Goal: Use online tool/utility: Utilize a website feature to perform a specific function

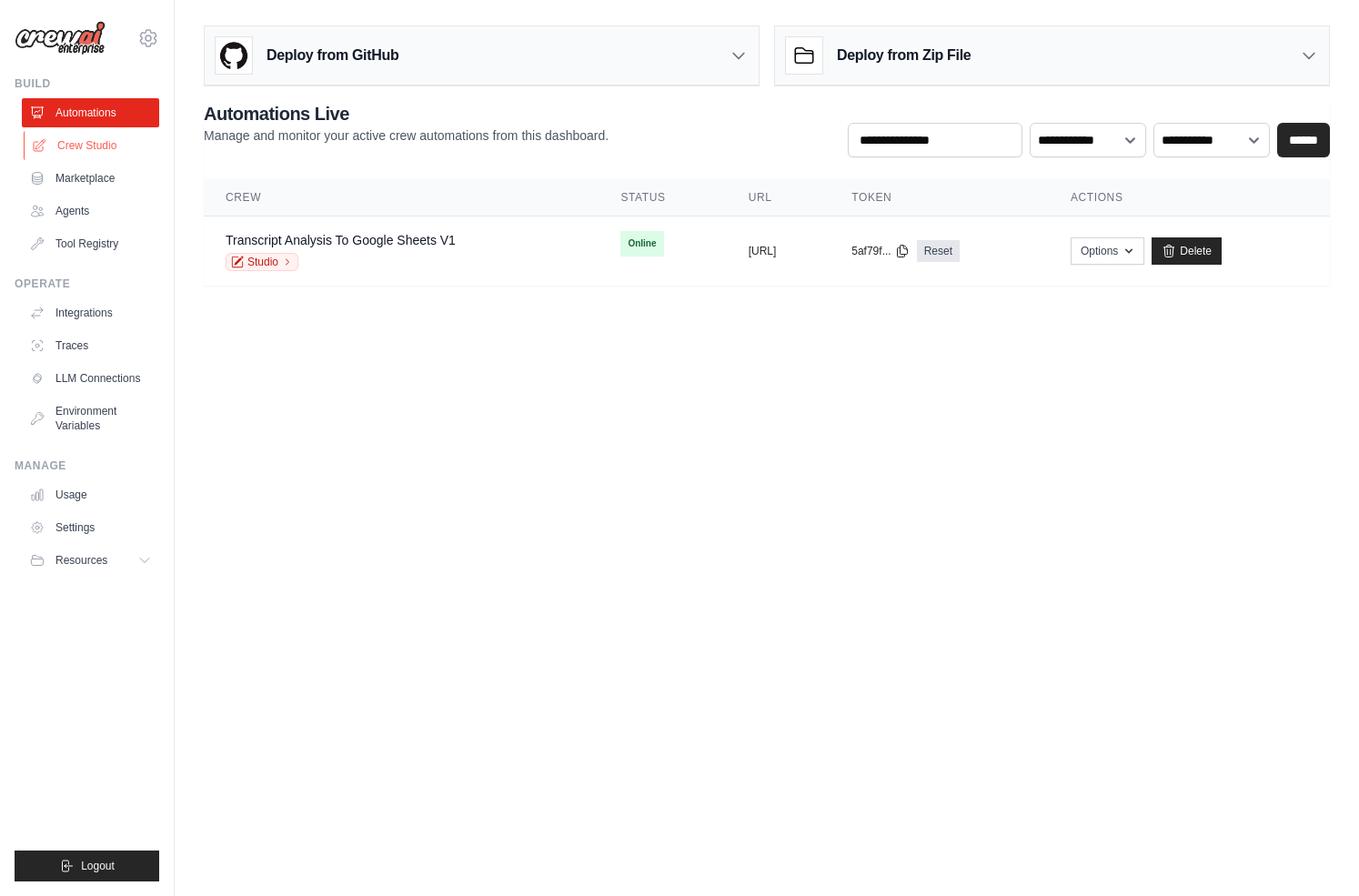
click at [77, 141] on link "Crew Studio" at bounding box center [92, 146] width 137 height 29
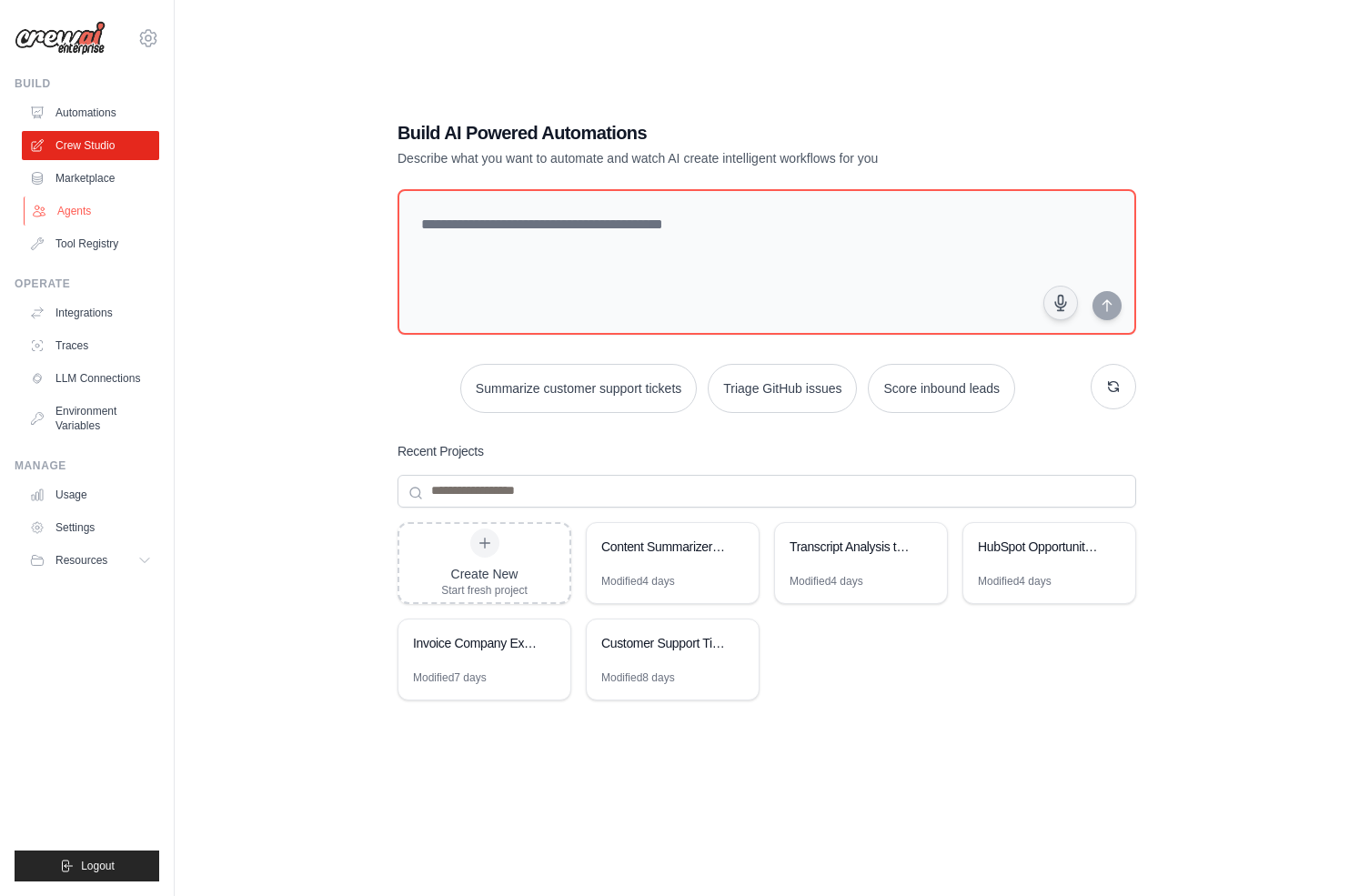
click at [88, 213] on link "Agents" at bounding box center [92, 211] width 137 height 29
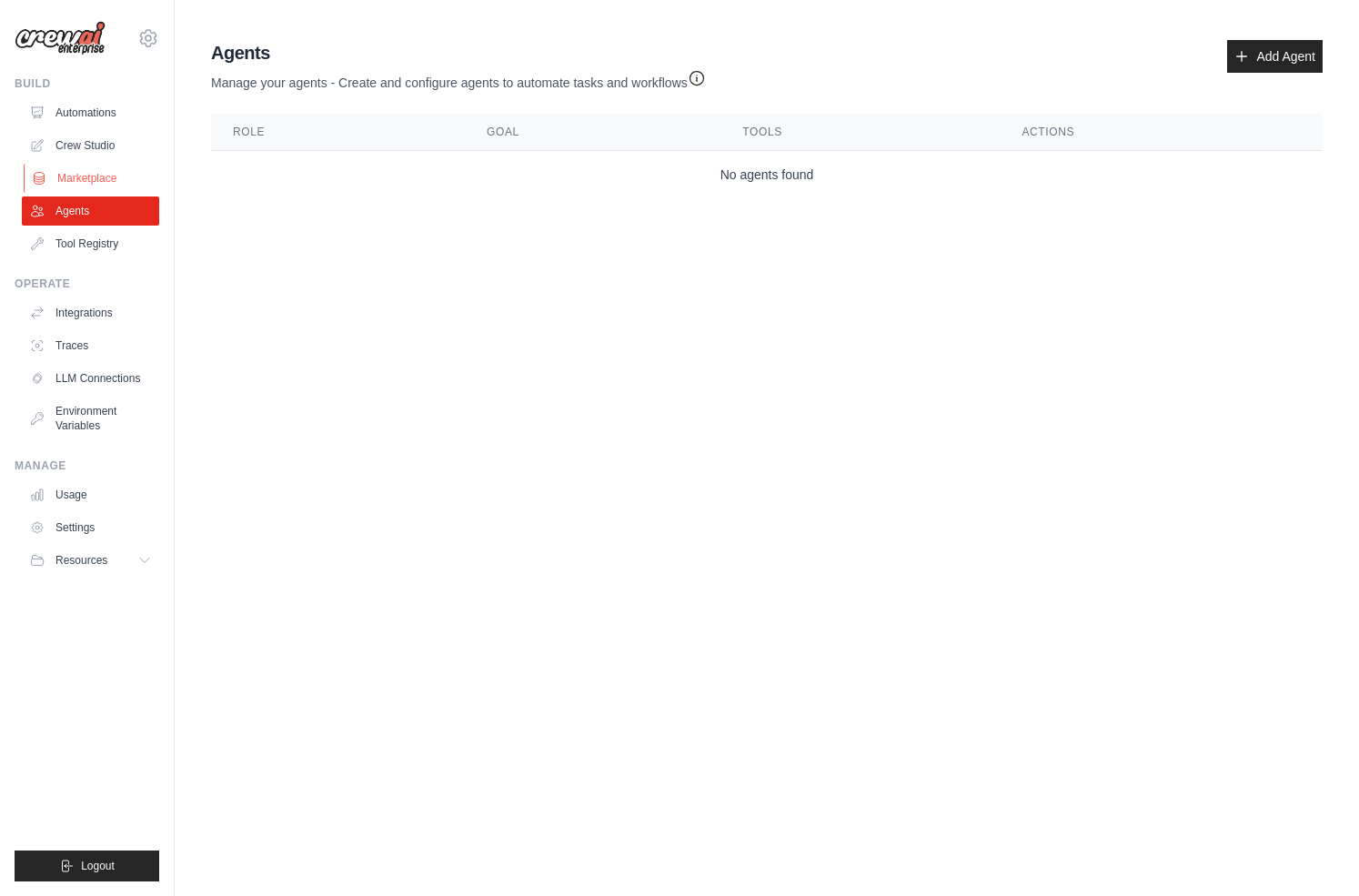
click at [85, 178] on link "Marketplace" at bounding box center [92, 178] width 137 height 29
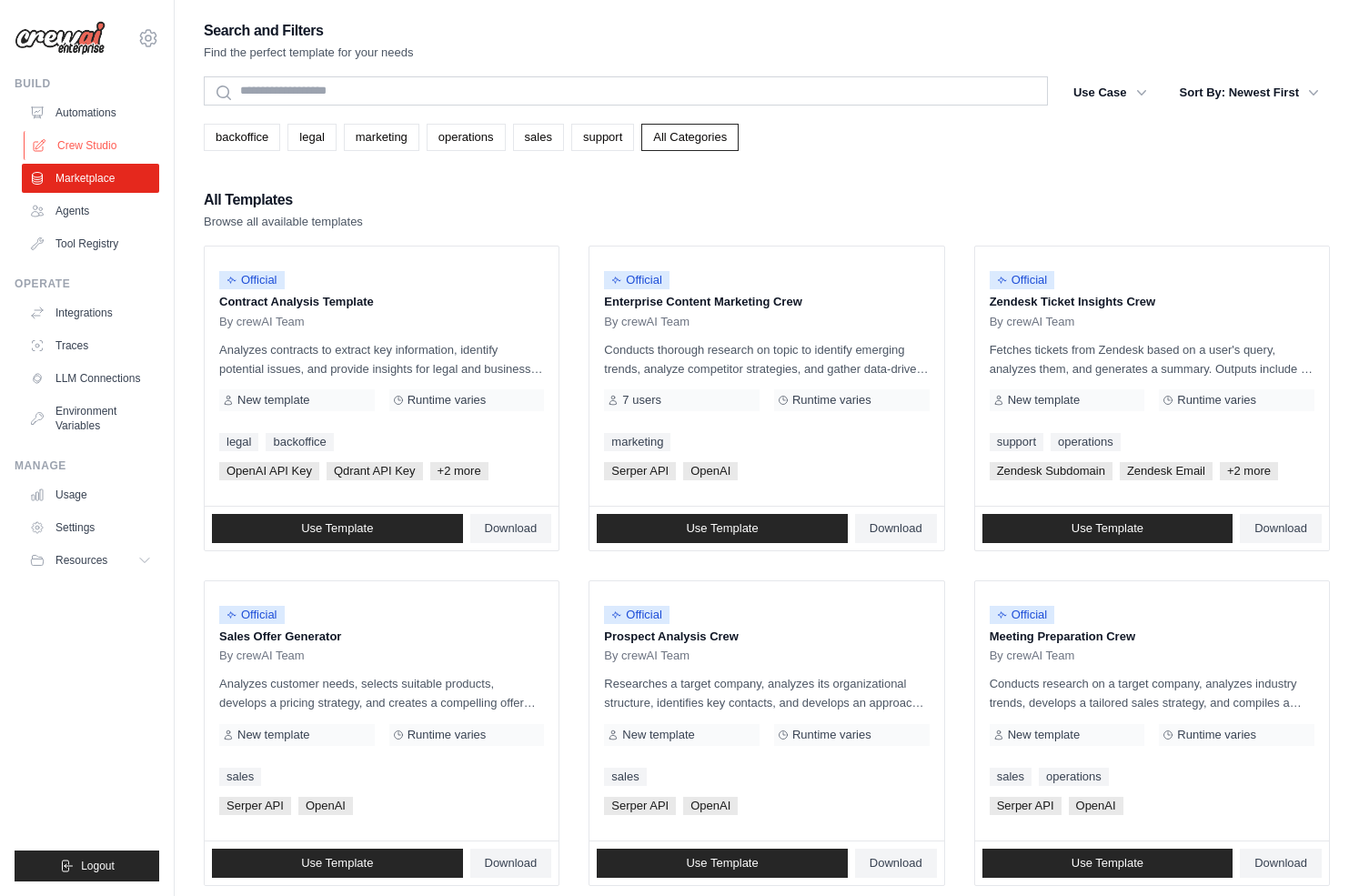
click at [83, 147] on link "Crew Studio" at bounding box center [92, 146] width 137 height 29
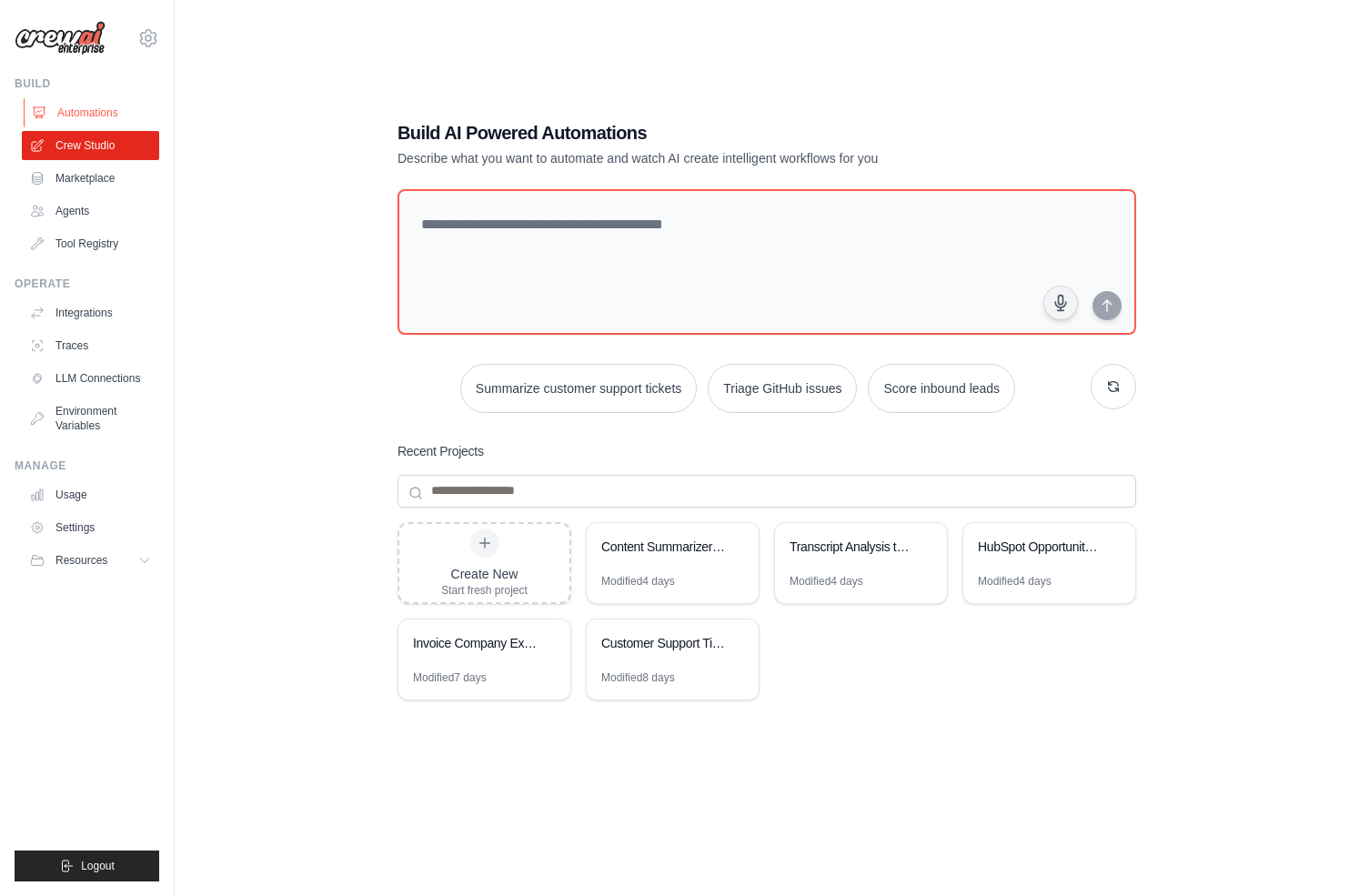
click at [77, 108] on link "Automations" at bounding box center [92, 113] width 137 height 29
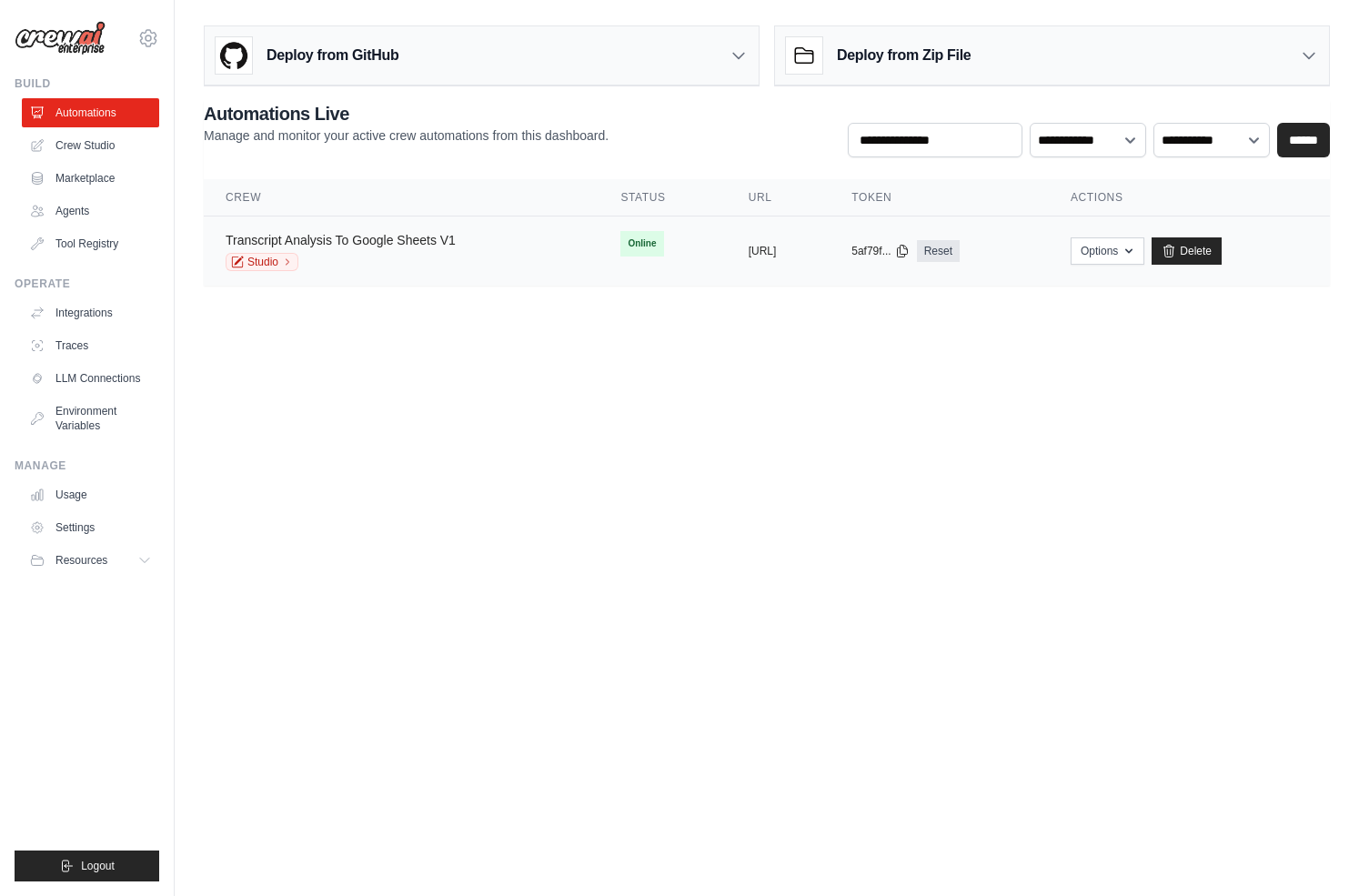
click at [362, 238] on link "Transcript Analysis To Google Sheets V1" at bounding box center [340, 240] width 230 height 14
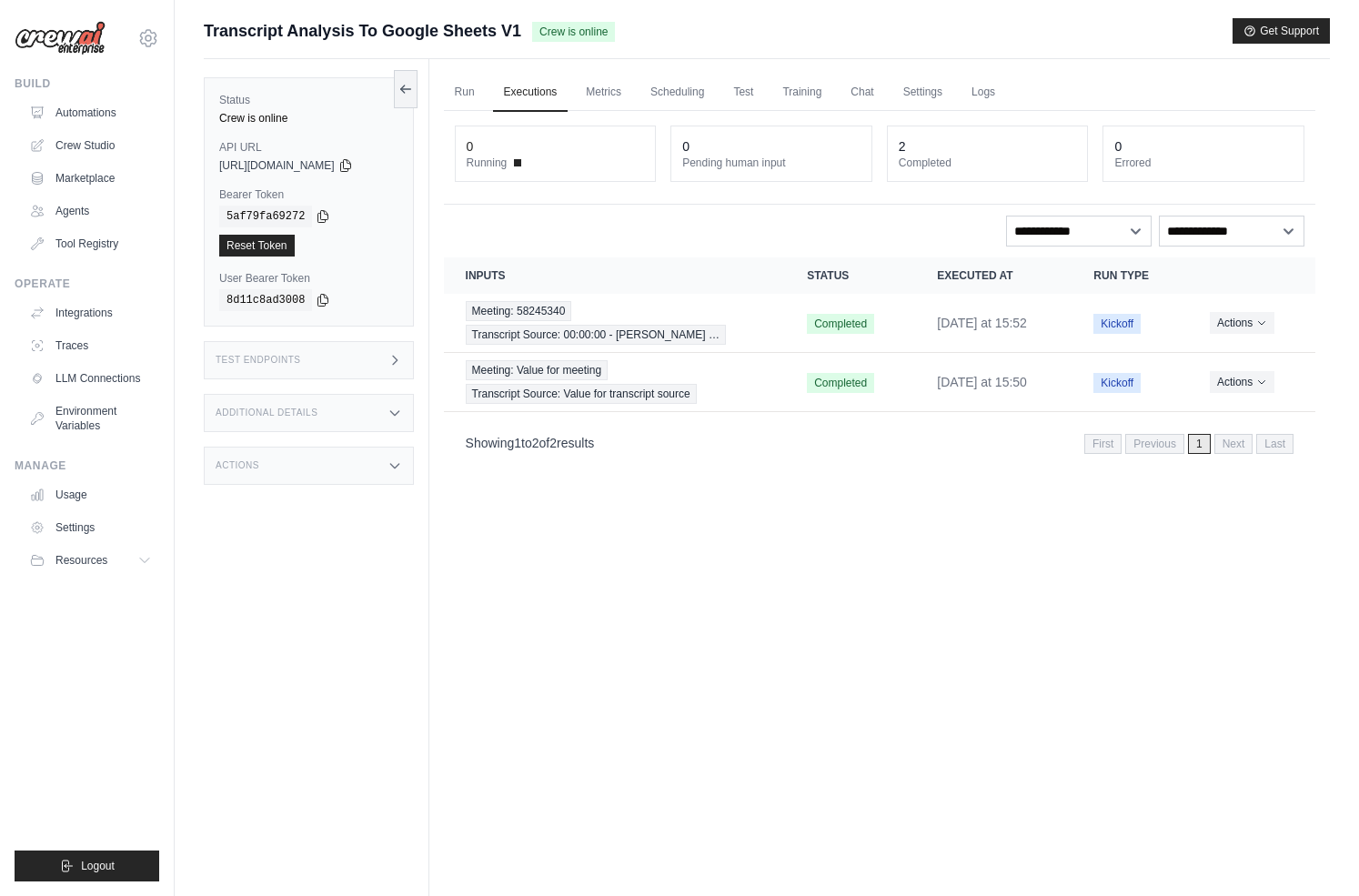
click at [323, 369] on div "Test Endpoints" at bounding box center [308, 361] width 210 height 39
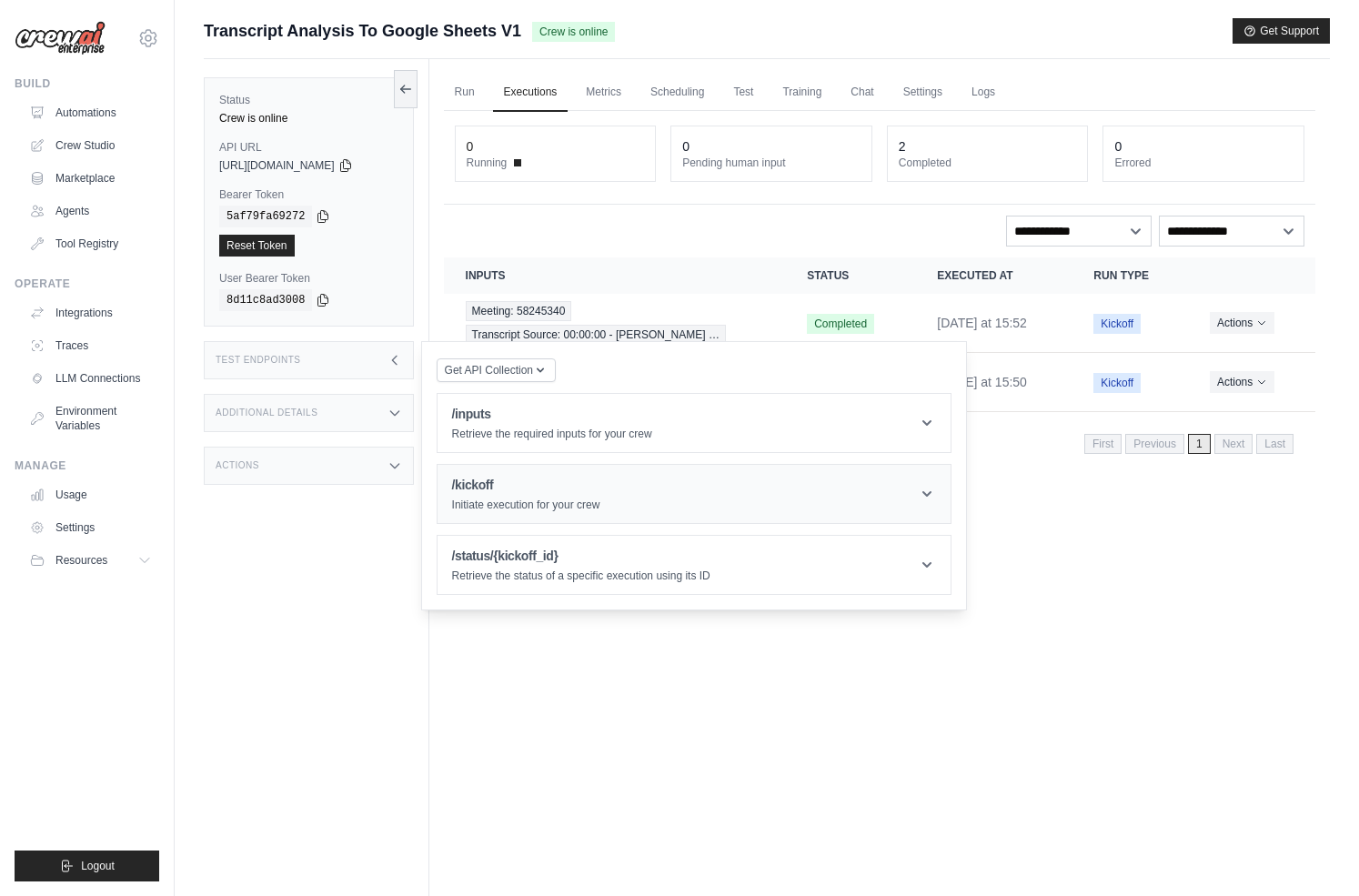
click at [609, 486] on header "/kickoff Initiate execution for your crew" at bounding box center [694, 494] width 513 height 58
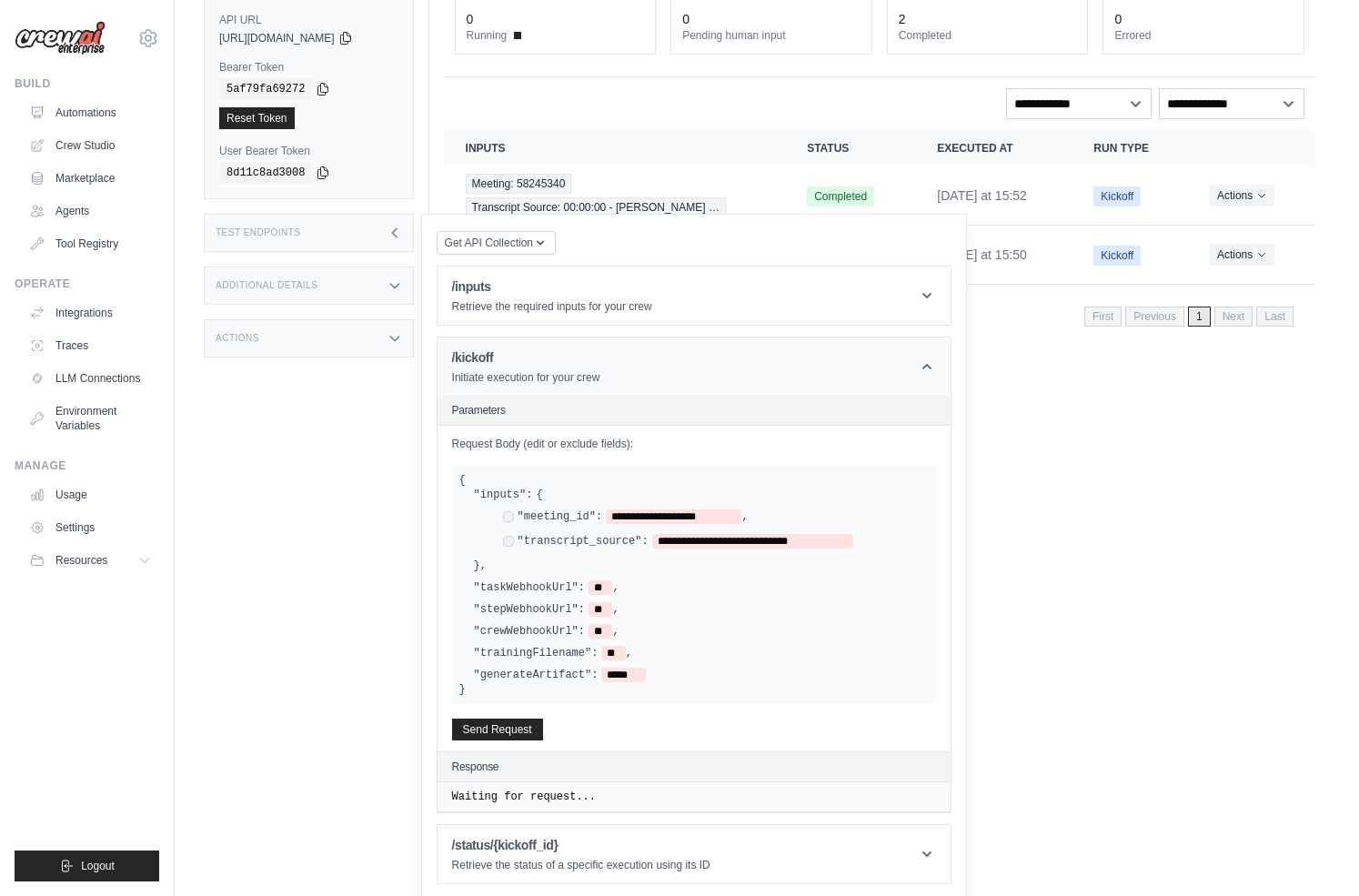
scroll to position [130, 0]
click at [591, 584] on div ""taskWebhookUrl": ** ," at bounding box center [546, 586] width 146 height 14
click at [609, 584] on span "**" at bounding box center [600, 586] width 23 height 14
click at [708, 371] on header "/kickoff Initiate execution for your crew" at bounding box center [694, 364] width 513 height 58
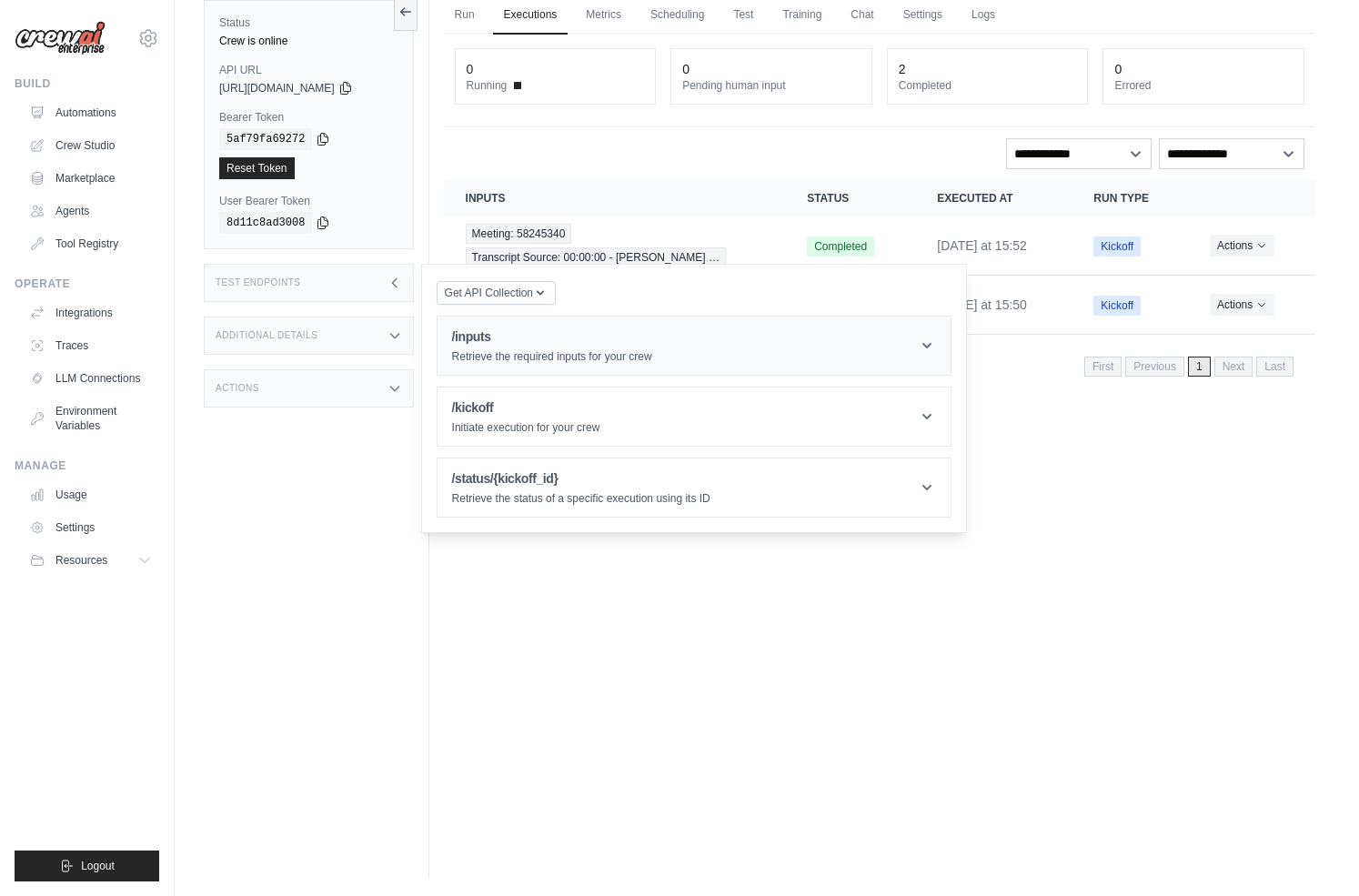
click at [736, 342] on header "/inputs Retrieve the required inputs for your crew" at bounding box center [694, 346] width 513 height 58
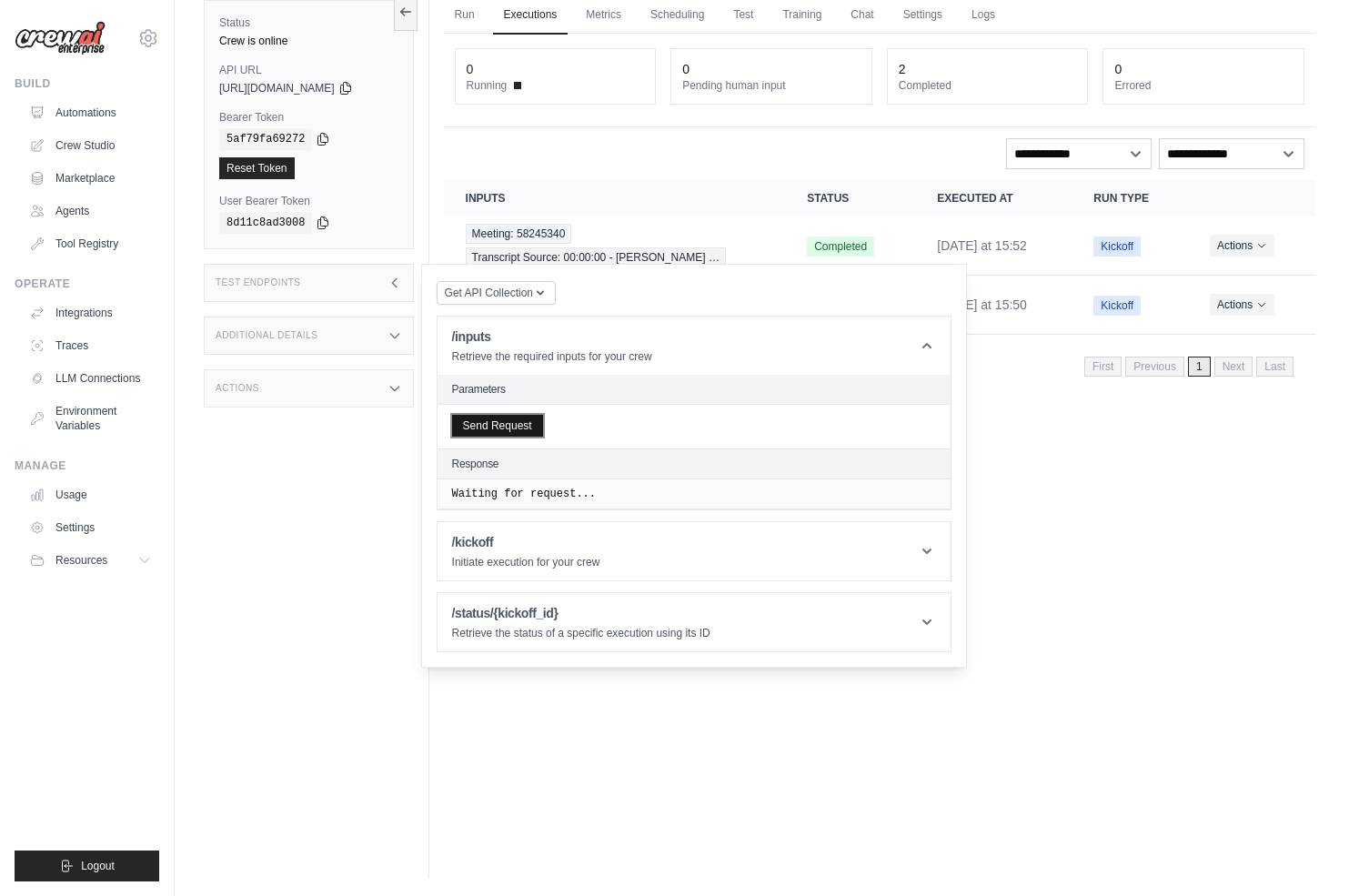
click at [518, 420] on button "Send Request" at bounding box center [498, 425] width 91 height 22
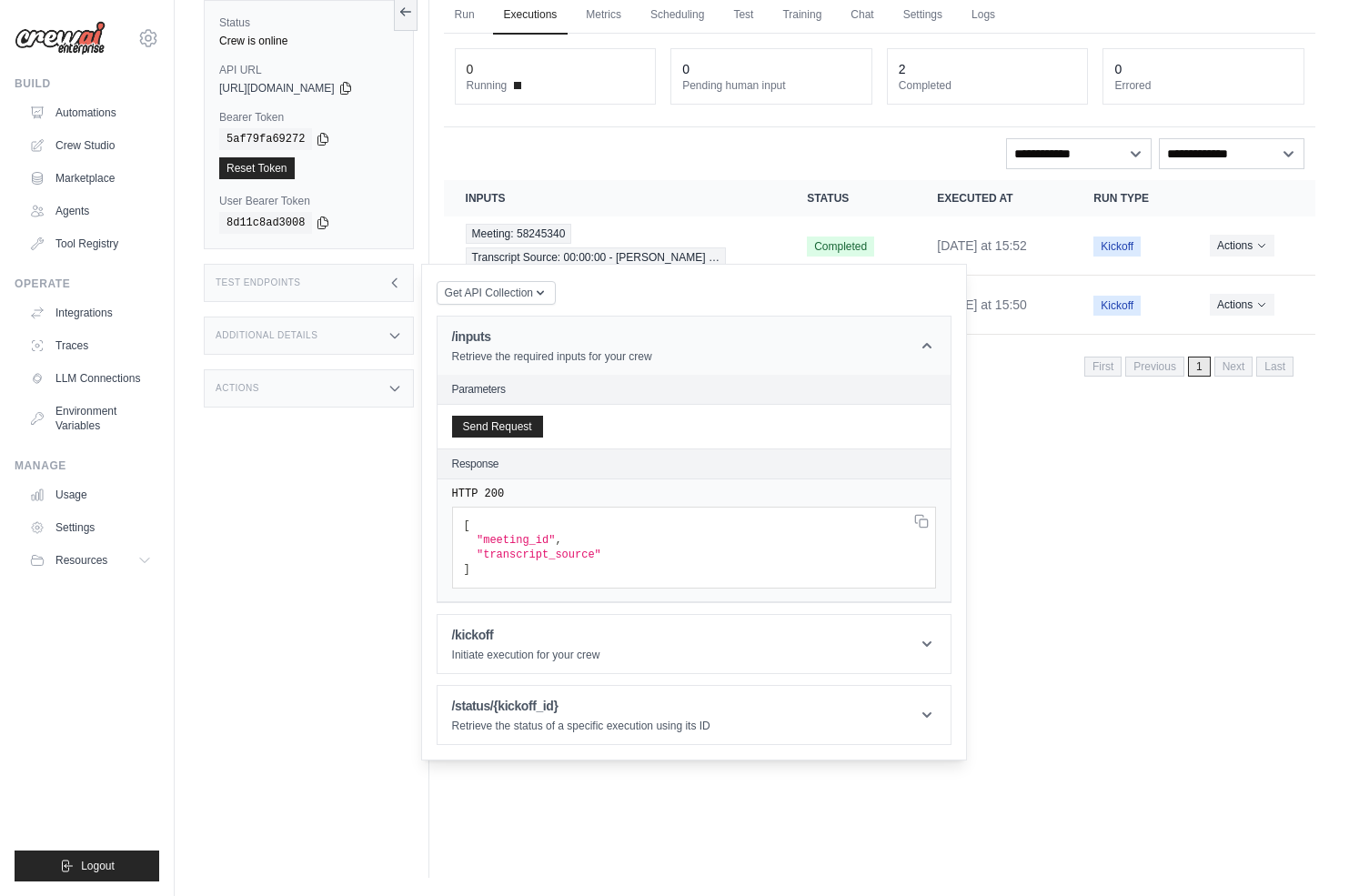
click at [933, 345] on icon at bounding box center [927, 345] width 18 height 18
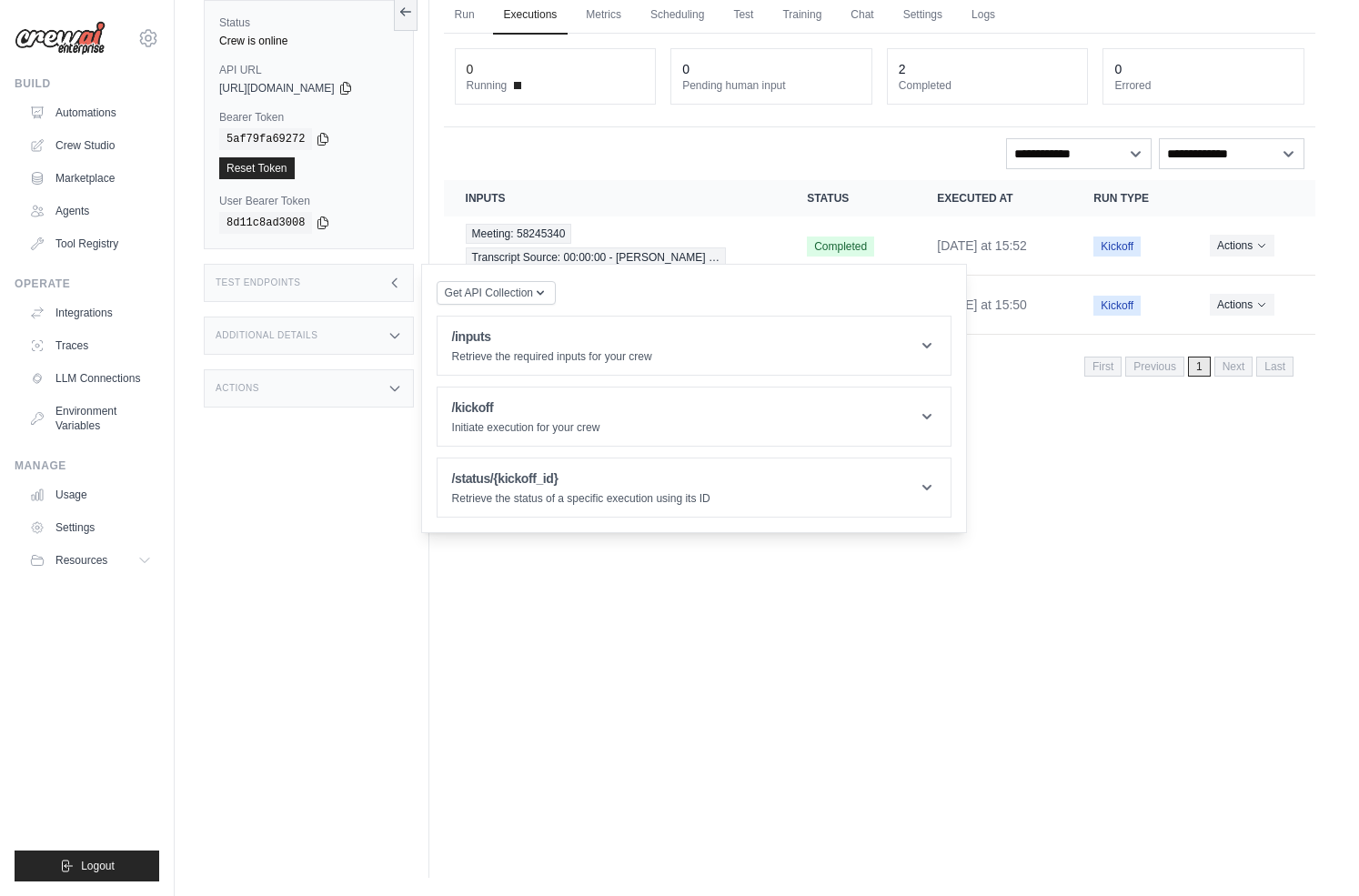
click at [402, 281] on icon at bounding box center [394, 282] width 14 height 14
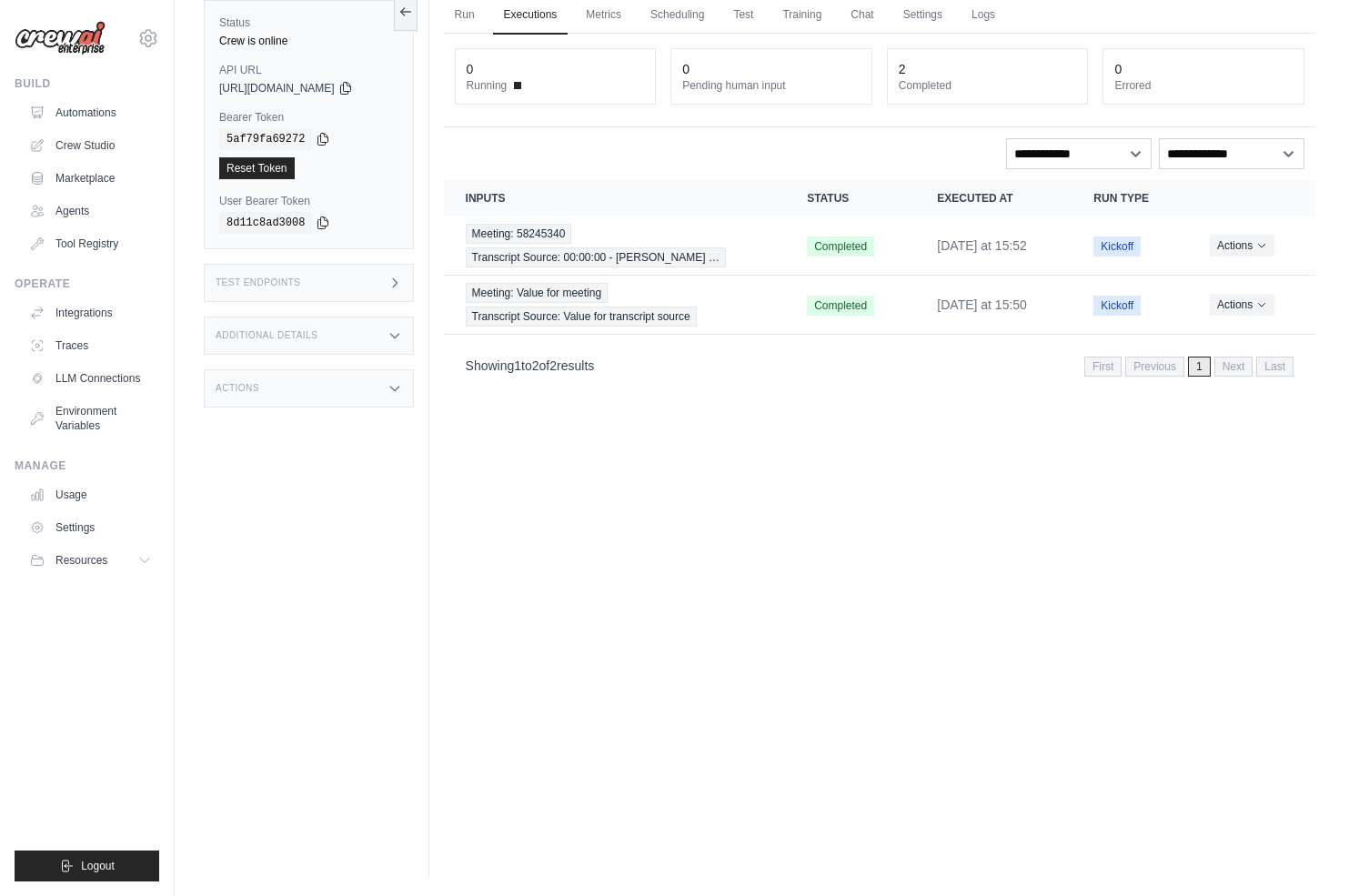
click at [377, 336] on div "Additional Details" at bounding box center [308, 336] width 210 height 39
click at [351, 410] on div "Status Crew is online API URL copied [URL][DOMAIN_NAME] Bearer Token copied 5af…" at bounding box center [316, 429] width 225 height 896
click at [342, 392] on div "Actions" at bounding box center [308, 389] width 210 height 39
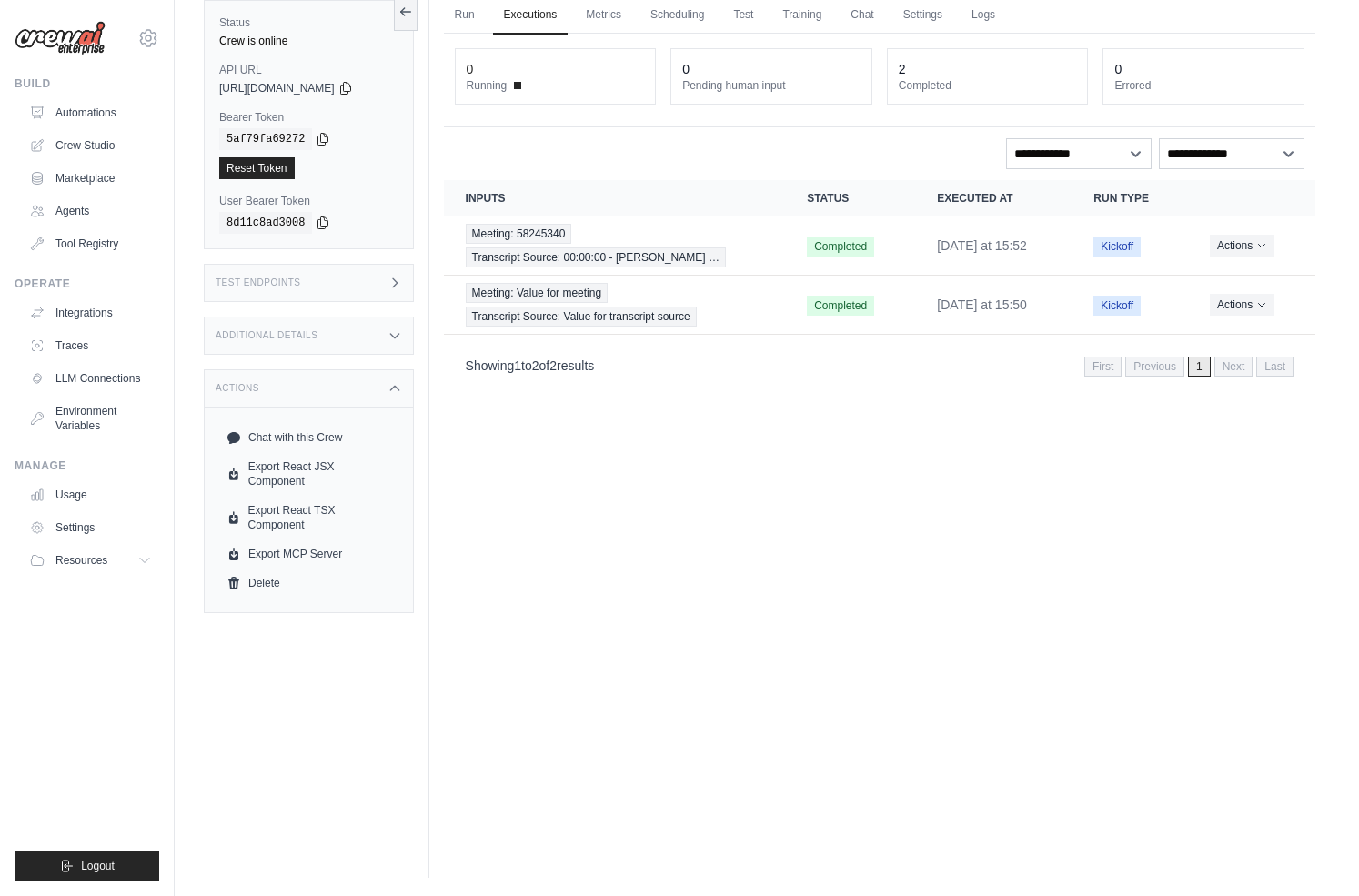
scroll to position [0, 0]
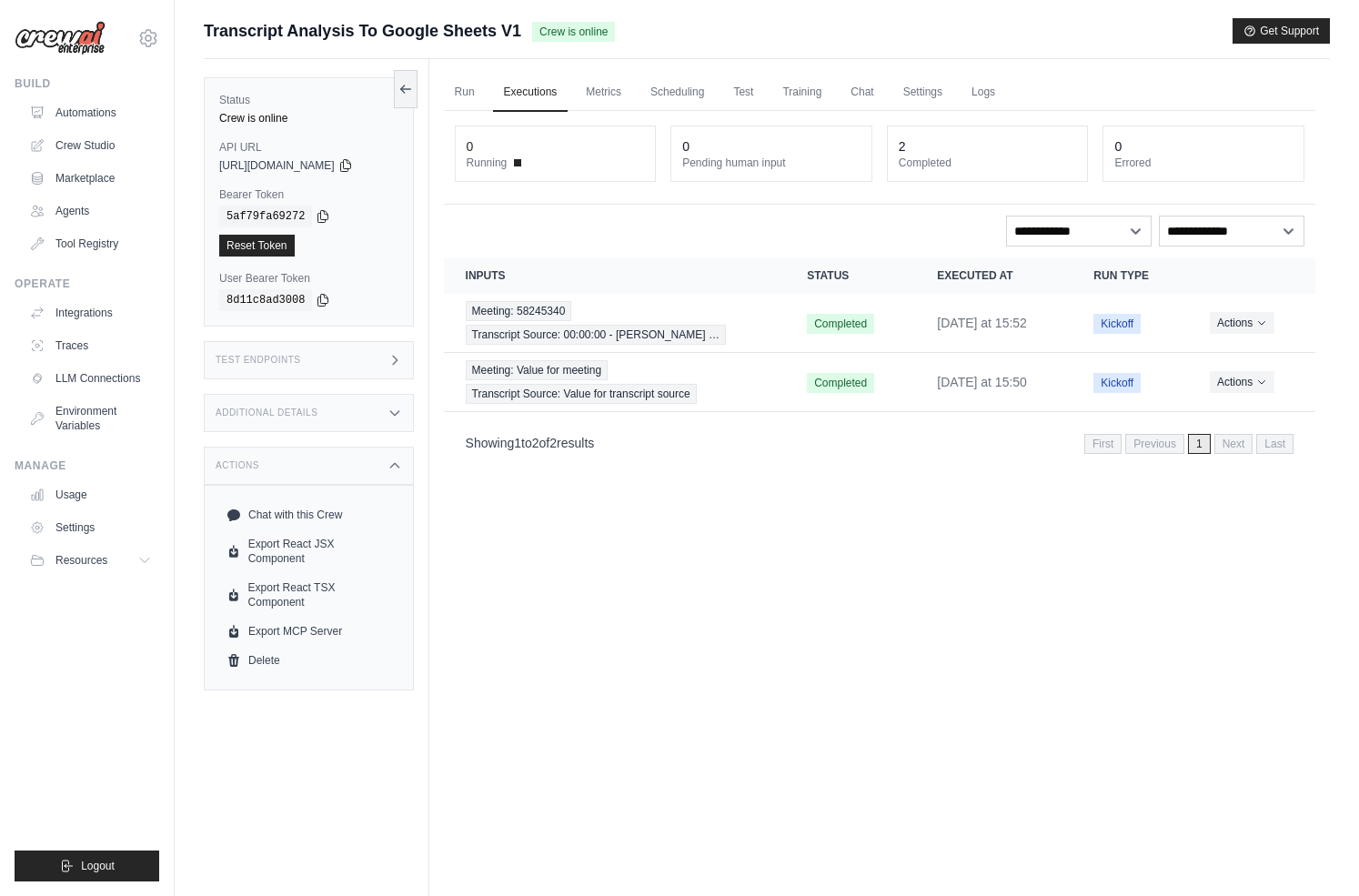
click at [302, 160] on span "[URL][DOMAIN_NAME]" at bounding box center [277, 165] width 116 height 14
drag, startPoint x: 310, startPoint y: 162, endPoint x: 381, endPoint y: 170, distance: 71.4
click at [334, 170] on span "[URL][DOMAIN_NAME]" at bounding box center [277, 165] width 116 height 14
click at [353, 169] on icon at bounding box center [345, 164] width 14 height 14
click at [361, 356] on div "Test Endpoints" at bounding box center [308, 361] width 210 height 39
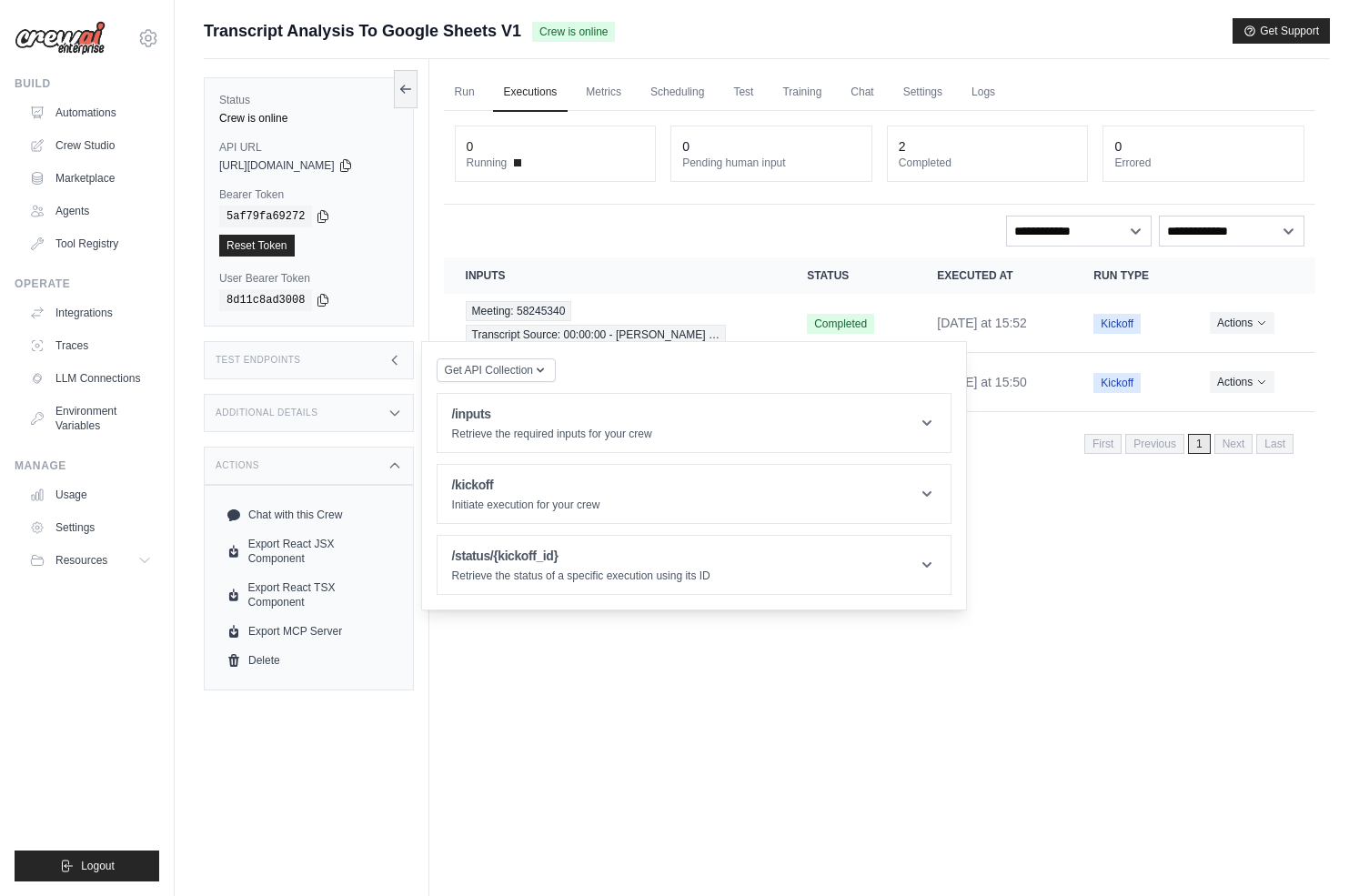
click at [339, 413] on div "Additional Details" at bounding box center [308, 414] width 210 height 39
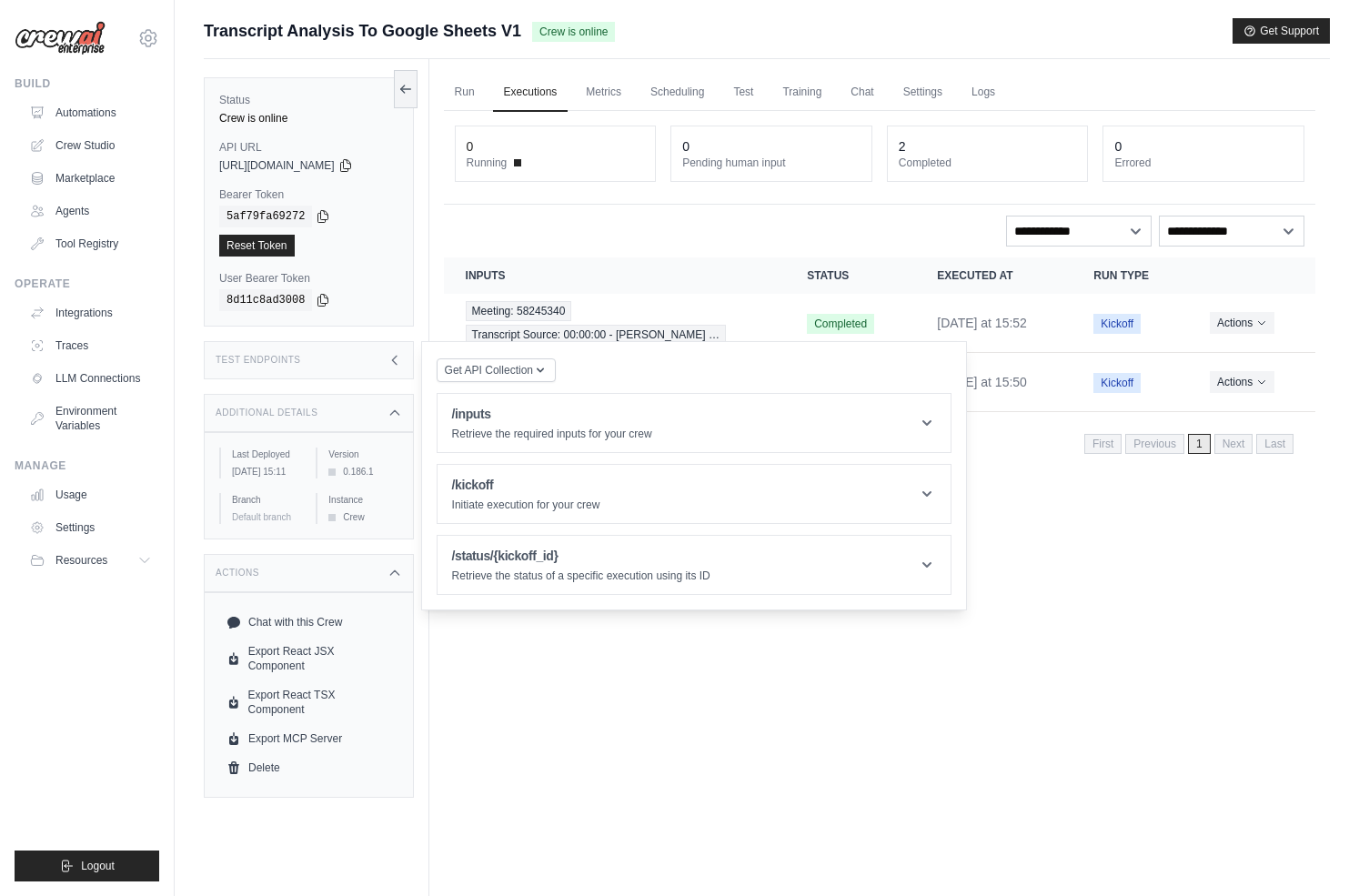
click at [272, 344] on div "Test Endpoints" at bounding box center [308, 361] width 210 height 39
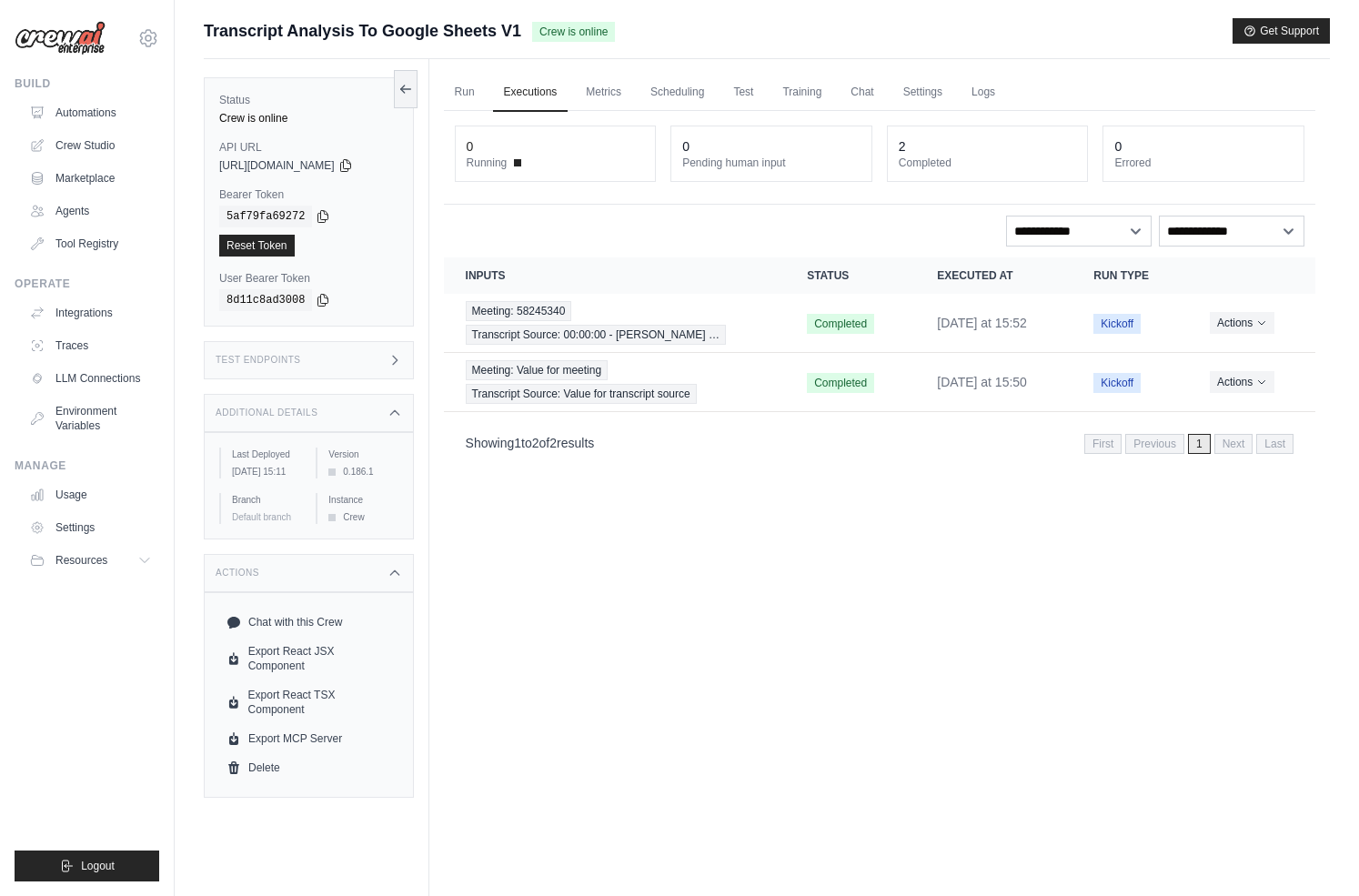
click at [274, 350] on div "Test Endpoints" at bounding box center [308, 361] width 210 height 39
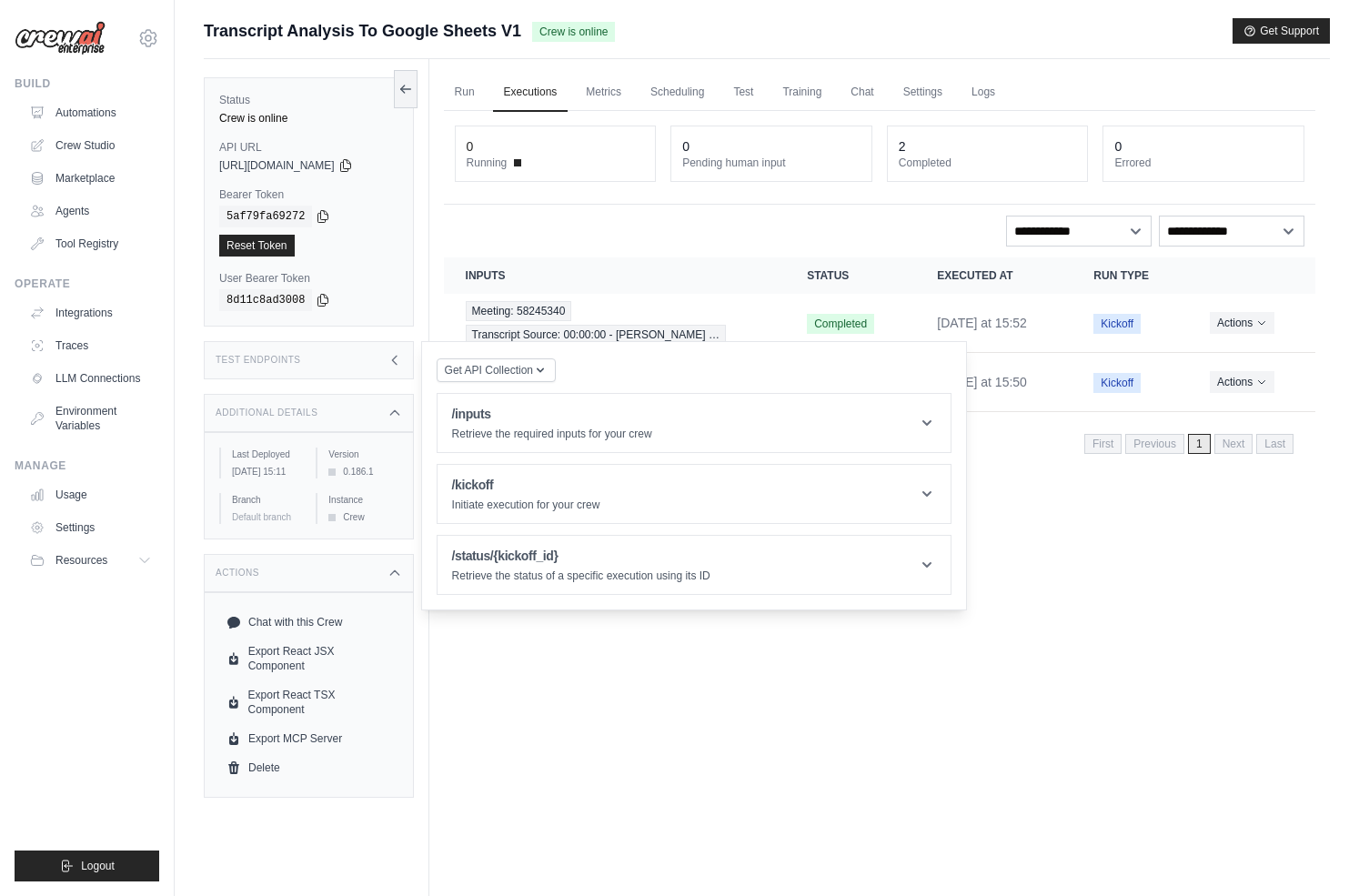
click at [274, 350] on div "Test Endpoints" at bounding box center [308, 361] width 210 height 39
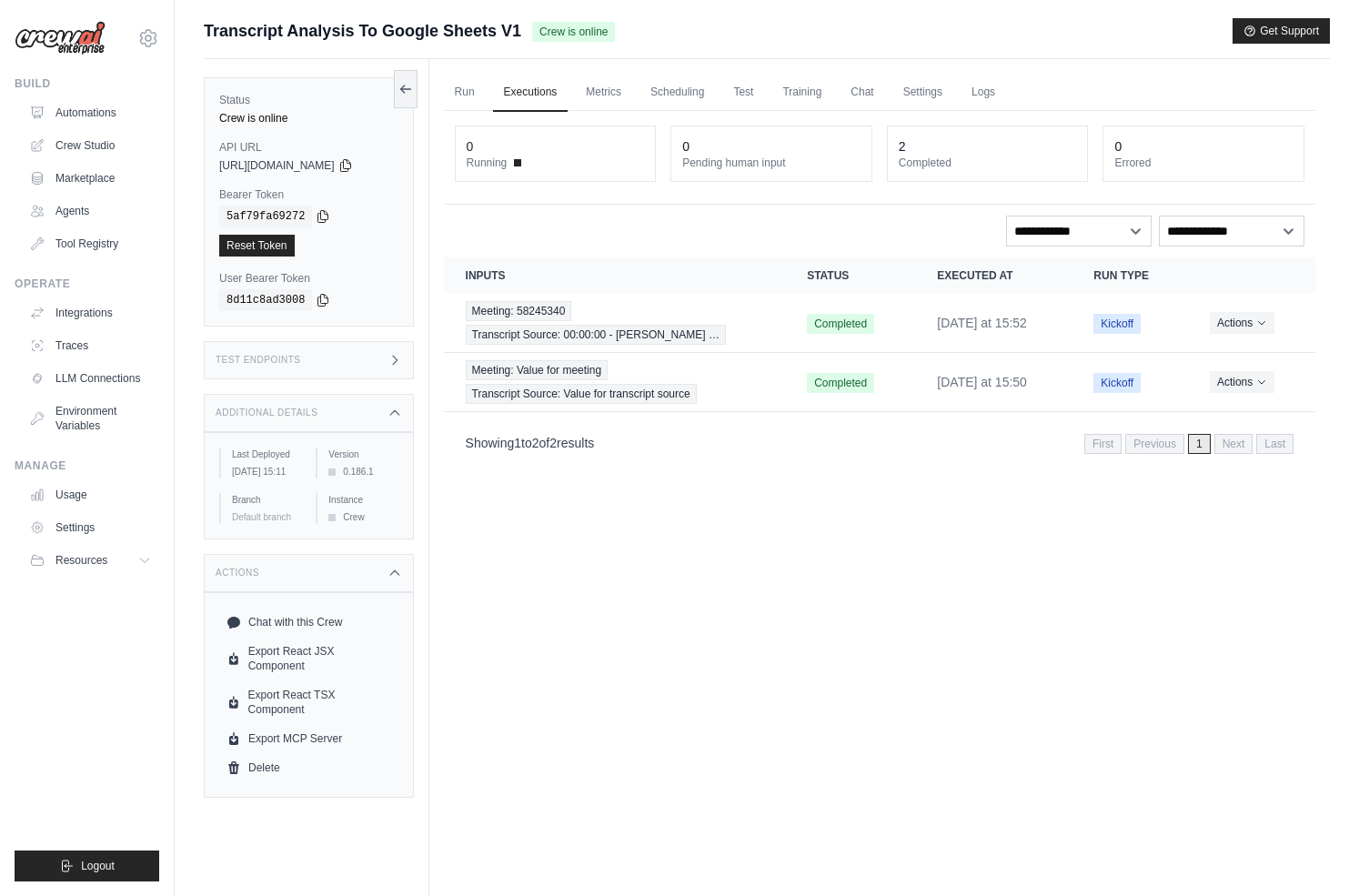
click at [274, 350] on div "Test Endpoints" at bounding box center [308, 361] width 210 height 39
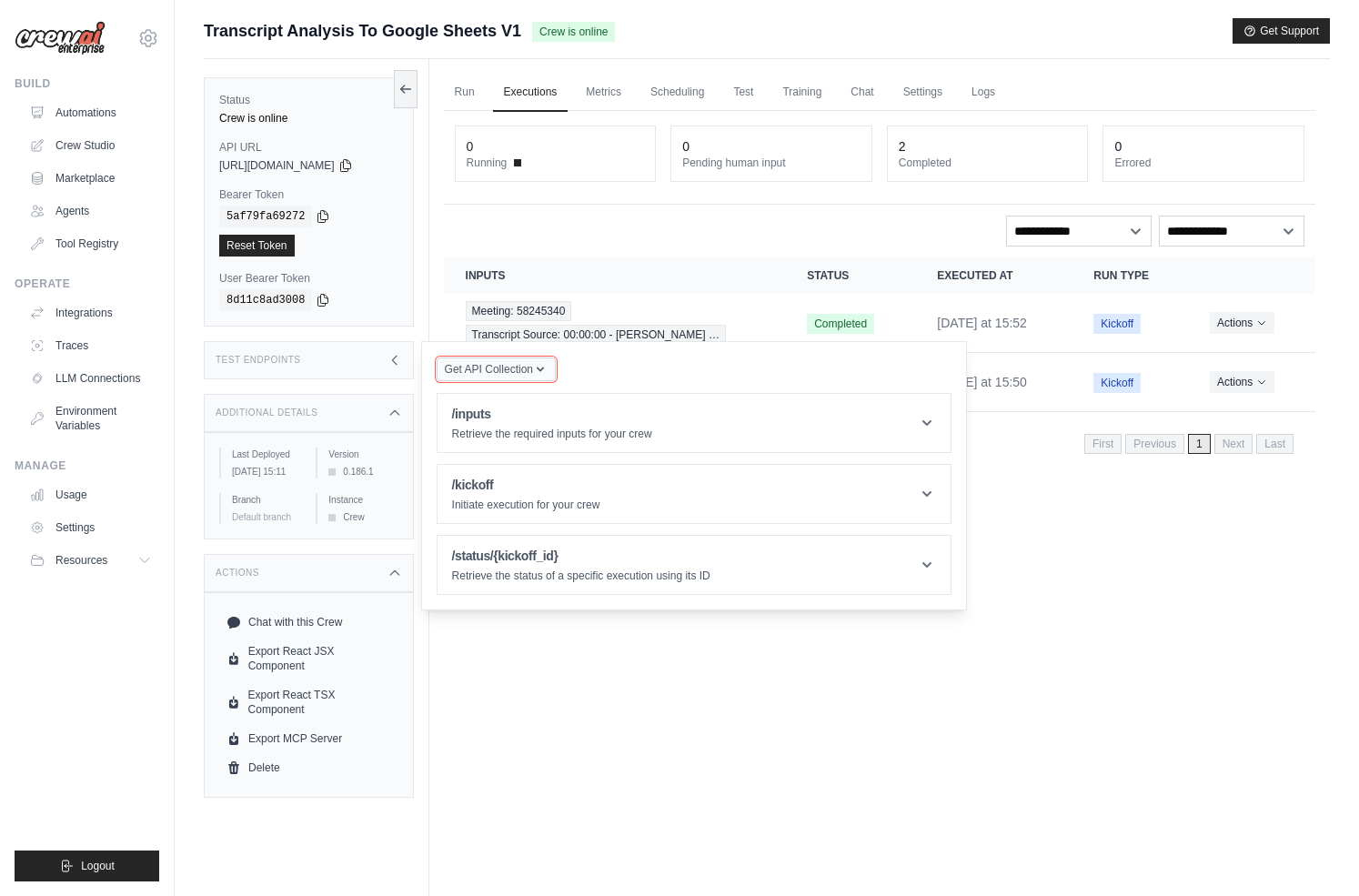
click at [506, 373] on span "Get API Collection" at bounding box center [488, 369] width 88 height 14
